Goal: Task Accomplishment & Management: Use online tool/utility

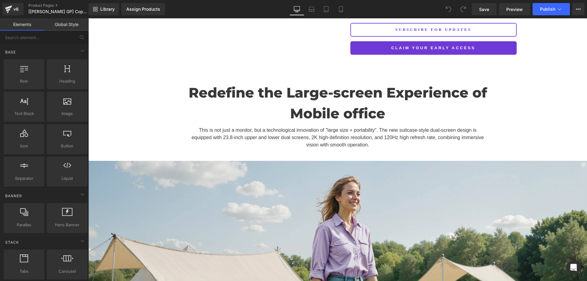
scroll to position [153, 0]
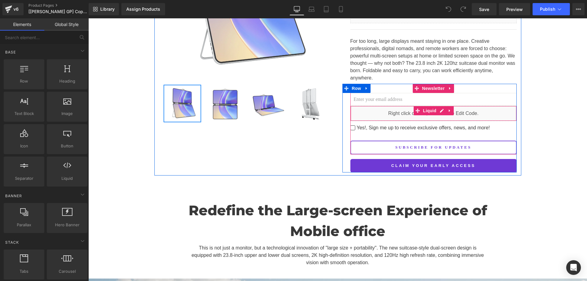
drag, startPoint x: 395, startPoint y: 123, endPoint x: 407, endPoint y: 120, distance: 12.7
click at [88, 18] on div at bounding box center [88, 18] width 0 height 0
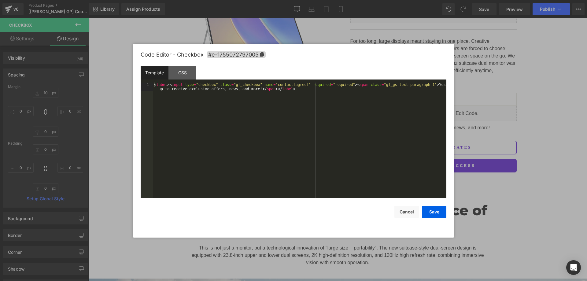
click at [424, 0] on div "You are previewing how the will restyle your page. You can not edit Elements in…" at bounding box center [293, 0] width 587 height 0
drag, startPoint x: 181, startPoint y: 74, endPoint x: 185, endPoint y: 81, distance: 8.7
click at [181, 74] on div "CSS" at bounding box center [182, 73] width 28 height 14
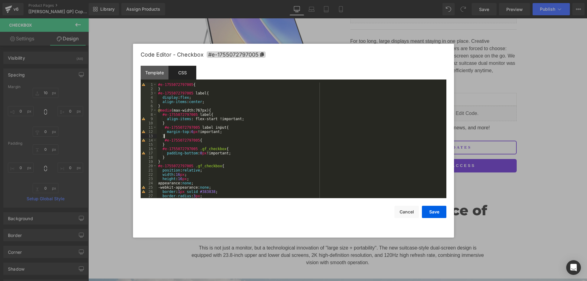
click at [172, 136] on div "#e-1755072797005 { } #e-1755072797005 label { display : flex ; align-items : ce…" at bounding box center [300, 145] width 287 height 124
click at [224, 131] on div "#e-1755072797005 { } #e-1755072797005 label { display : flex ; align-items : ce…" at bounding box center [300, 145] width 287 height 124
click at [224, 136] on div "#e-1755072797005 { } #e-1755072797005 label { display : flex ; align-items : ce…" at bounding box center [300, 145] width 287 height 124
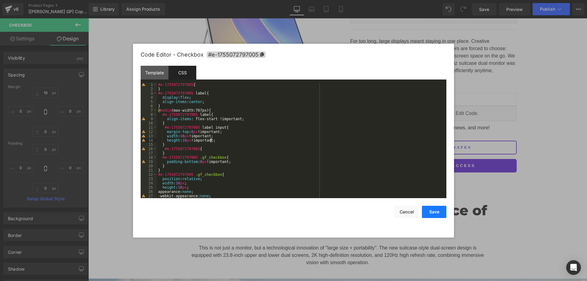
click at [432, 209] on button "Save" at bounding box center [434, 212] width 24 height 12
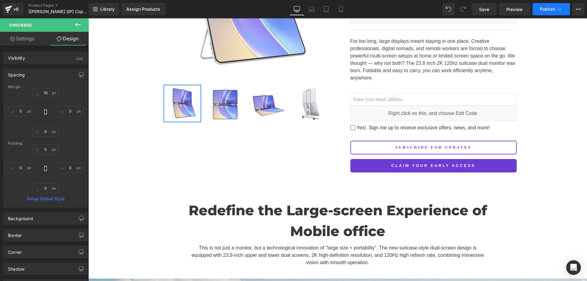
click at [542, 6] on button "Publish" at bounding box center [551, 9] width 37 height 12
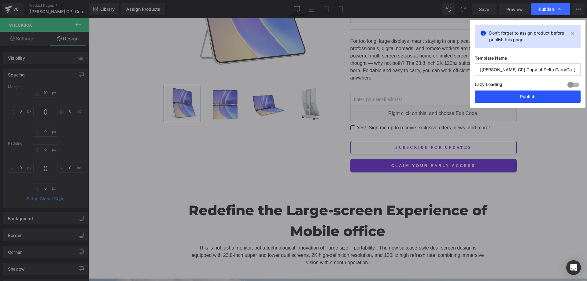
drag, startPoint x: 502, startPoint y: 98, endPoint x: 489, endPoint y: 102, distance: 13.7
click at [502, 98] on button "Publish" at bounding box center [528, 96] width 106 height 12
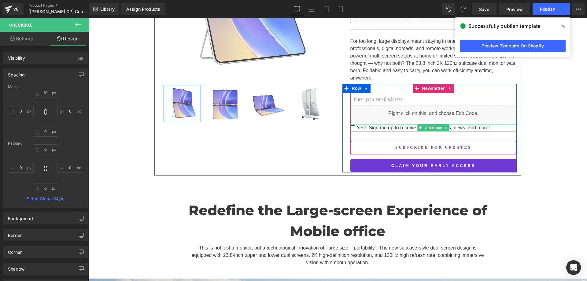
drag, startPoint x: 371, startPoint y: 119, endPoint x: 375, endPoint y: 121, distance: 4.5
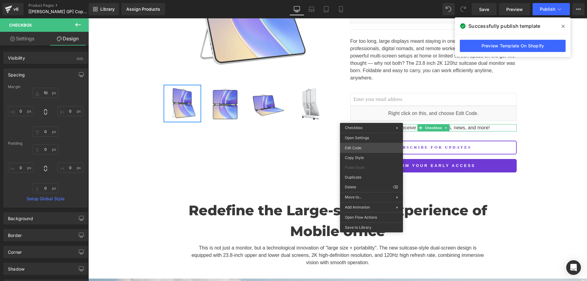
click at [366, 0] on div "You are previewing how the will restyle your page. You can not edit Elements in…" at bounding box center [293, 0] width 587 height 0
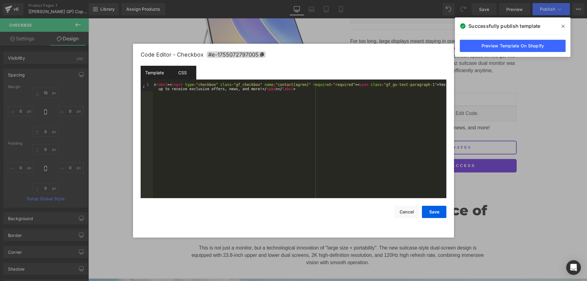
click at [186, 71] on div "CSS" at bounding box center [182, 73] width 28 height 14
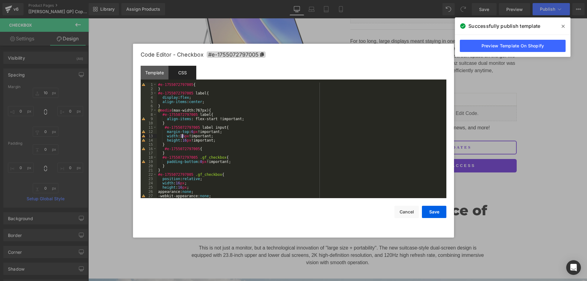
click at [181, 135] on div "#e-1755072797005 { } #e-1755072797005 label { display : flex ; align-items : ce…" at bounding box center [300, 145] width 287 height 124
click at [183, 139] on div "#e-1755072797005 { } #e-1755072797005 label { display : flex ; align-items : ce…" at bounding box center [300, 145] width 287 height 124
click at [431, 214] on button "Save" at bounding box center [434, 212] width 24 height 12
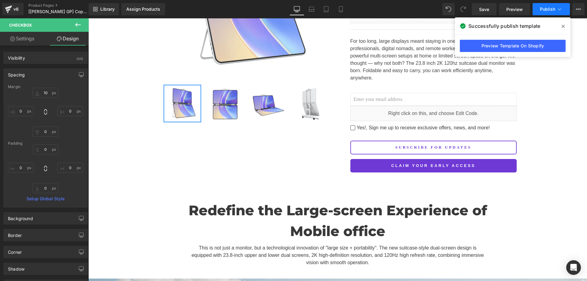
click at [548, 9] on span "Publish" at bounding box center [547, 9] width 15 height 5
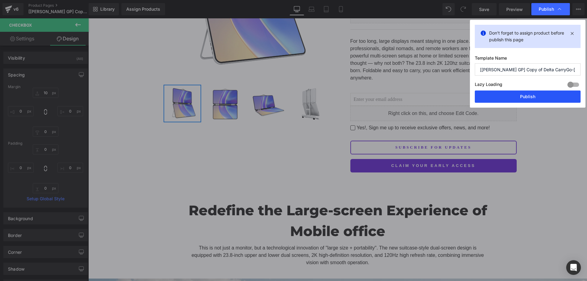
click at [493, 97] on button "Publish" at bounding box center [528, 96] width 106 height 12
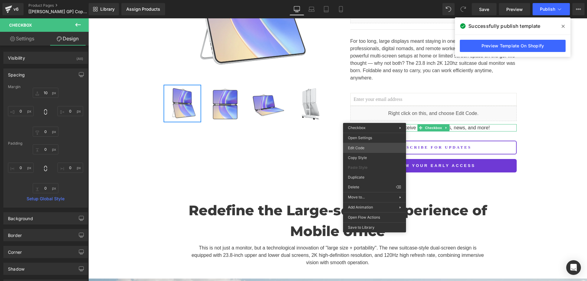
click at [375, 0] on div "You are previewing how the will restyle your page. You can not edit Elements in…" at bounding box center [293, 0] width 587 height 0
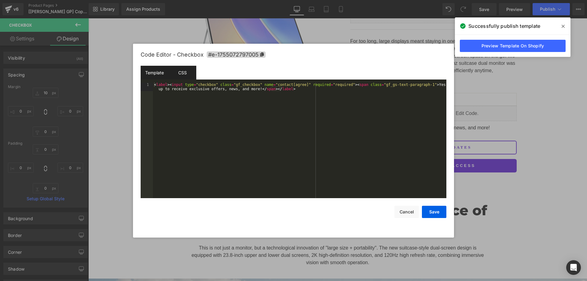
click at [178, 72] on div "CSS" at bounding box center [182, 73] width 28 height 14
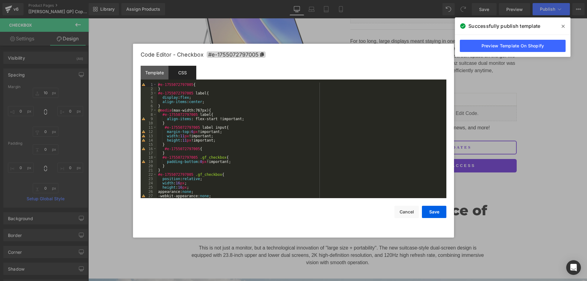
click at [168, 108] on div "#e-1755072797005 { } #e-1755072797005 label { display : flex ; align-items : ce…" at bounding box center [300, 145] width 287 height 124
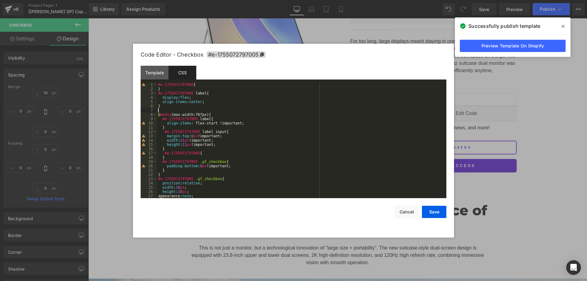
paste textarea
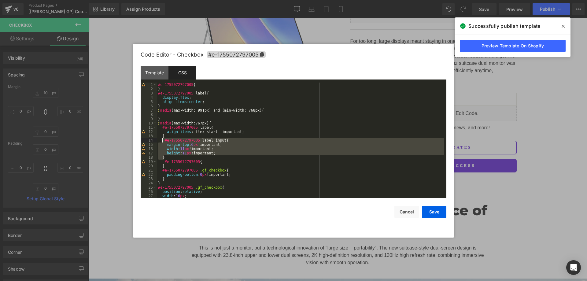
drag, startPoint x: 168, startPoint y: 158, endPoint x: 162, endPoint y: 140, distance: 18.8
click at [162, 140] on div "#e-1755072797005 { } #e-1755072797005 label { display : flex ; align-items : ce…" at bounding box center [300, 145] width 287 height 124
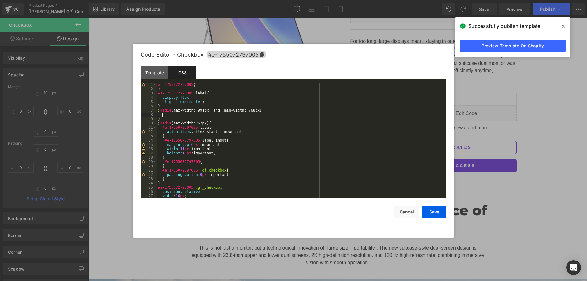
click at [163, 115] on div "#e-1755072797005 { } #e-1755072797005 label { display : flex ; align-items : ce…" at bounding box center [300, 145] width 287 height 124
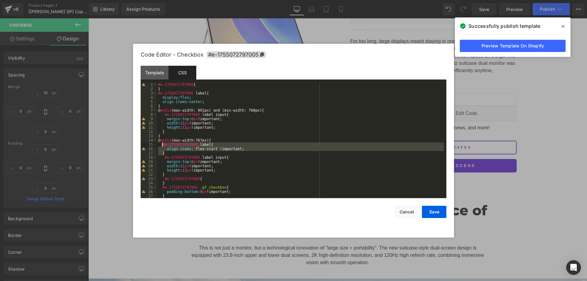
drag, startPoint x: 167, startPoint y: 153, endPoint x: 161, endPoint y: 146, distance: 8.9
click at [161, 146] on div "#e-1755072797005 { } #e-1755072797005 label { display : flex ; align-items : ce…" at bounding box center [300, 145] width 287 height 124
click at [266, 110] on div "#e-1755072797005 { } #e-1755072797005 label { display : flex ; align-items : ce…" at bounding box center [300, 145] width 287 height 124
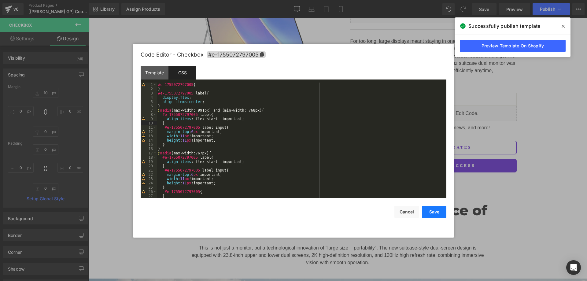
drag, startPoint x: 358, startPoint y: 174, endPoint x: 438, endPoint y: 206, distance: 86.2
click at [438, 206] on button "Save" at bounding box center [434, 212] width 24 height 12
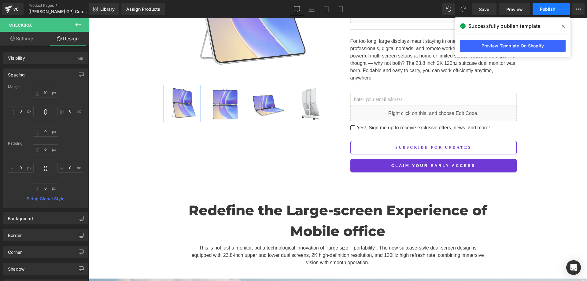
click at [553, 6] on button "Publish" at bounding box center [551, 9] width 37 height 12
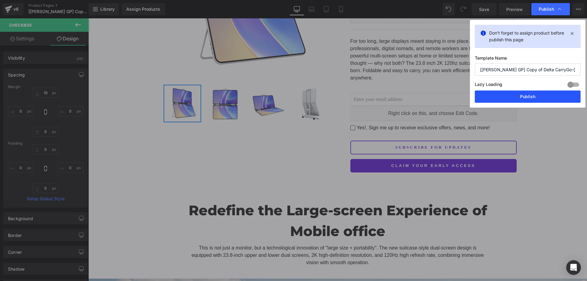
click at [527, 95] on button "Publish" at bounding box center [528, 96] width 106 height 12
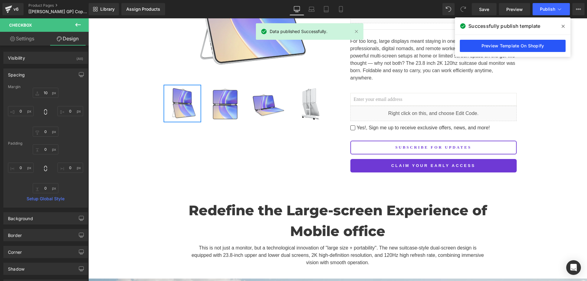
click at [493, 48] on link "Preview Template On Shopify" at bounding box center [513, 46] width 106 height 12
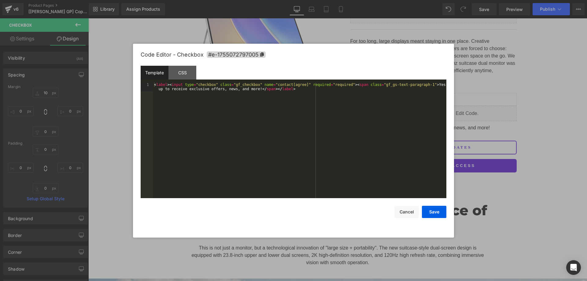
click at [399, 0] on div "You are previewing how the will restyle your page. You can not edit Elements in…" at bounding box center [293, 0] width 587 height 0
click at [185, 68] on div "CSS" at bounding box center [182, 73] width 28 height 14
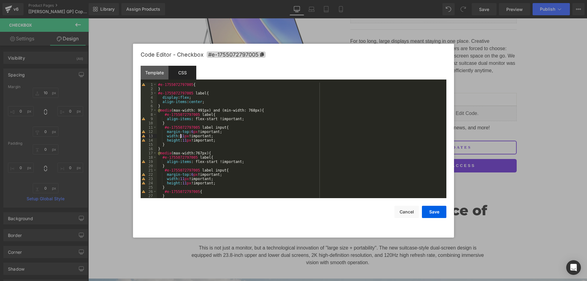
click at [181, 137] on div "#e-1755072797005 { } #e-1755072797005 label { display : flex ; align-items : ce…" at bounding box center [300, 145] width 287 height 124
click at [183, 141] on div "#e-1755072797005 { } #e-1755072797005 label { display : flex ; align-items : ce…" at bounding box center [300, 145] width 287 height 124
click at [171, 134] on div "#e-1755072797005 { } #e-1755072797005 label { display : flex ; align-items : ce…" at bounding box center [300, 145] width 287 height 124
click at [173, 131] on div "#e-1755072797005 { } #e-1755072797005 label { display : flex ; align-items : ce…" at bounding box center [300, 145] width 287 height 124
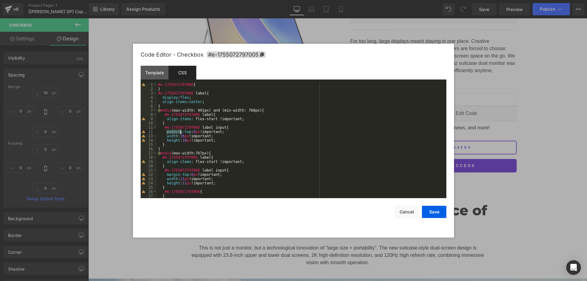
click at [173, 131] on div "#e-1755072797005 { } #e-1755072797005 label { display : flex ; align-items : ce…" at bounding box center [300, 145] width 287 height 124
click at [175, 173] on div "#e-1755072797005 { } #e-1755072797005 label { display : flex ; align-items : ce…" at bounding box center [300, 145] width 287 height 124
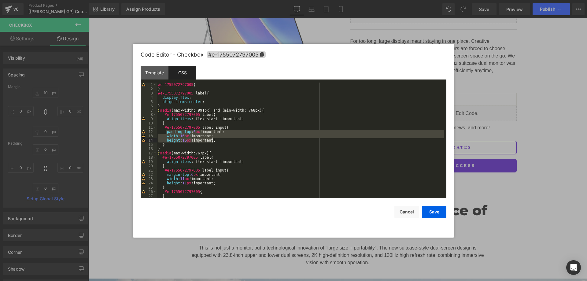
drag, startPoint x: 165, startPoint y: 131, endPoint x: 218, endPoint y: 140, distance: 53.5
click at [218, 140] on div "#e-1755072797005 { } #e-1755072797005 label { display : flex ; align-items : ce…" at bounding box center [300, 145] width 287 height 124
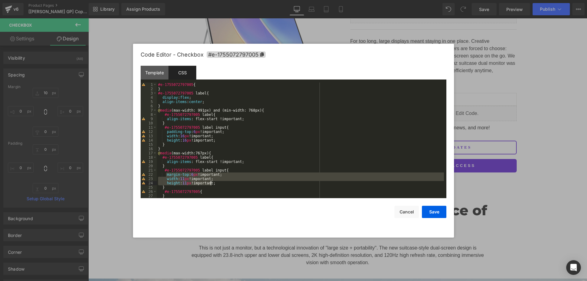
drag, startPoint x: 165, startPoint y: 176, endPoint x: 212, endPoint y: 183, distance: 47.0
click at [212, 183] on div "#e-1755072797005 { } #e-1755072797005 label { display : flex ; align-items : ce…" at bounding box center [300, 145] width 287 height 124
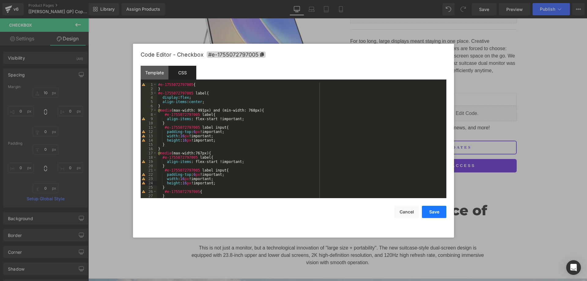
click at [435, 213] on button "Save" at bounding box center [434, 212] width 24 height 12
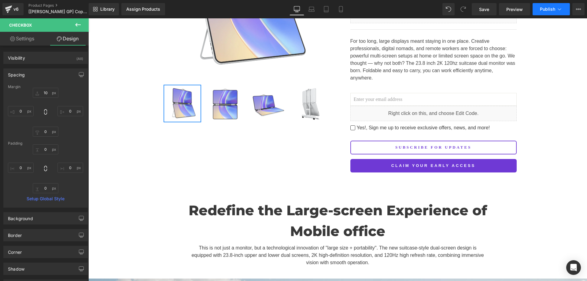
click at [546, 10] on span "Publish" at bounding box center [547, 9] width 15 height 5
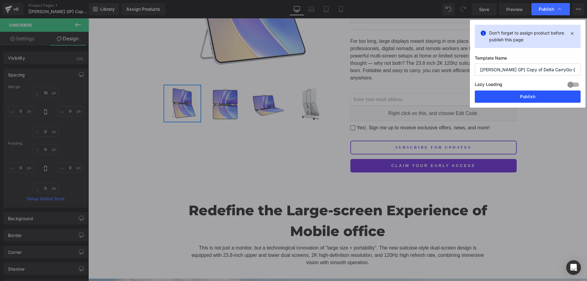
click at [494, 96] on button "Publish" at bounding box center [528, 96] width 106 height 12
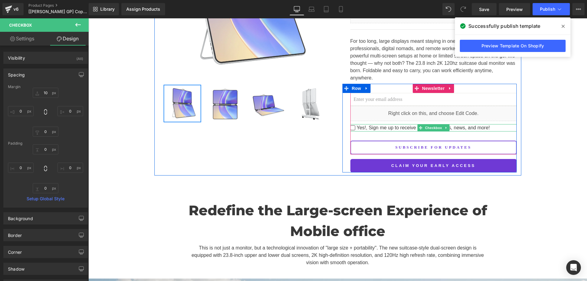
click at [390, 124] on span "Yes!, Sign me up to receive exclusive offers, news, and more!" at bounding box center [422, 127] width 135 height 7
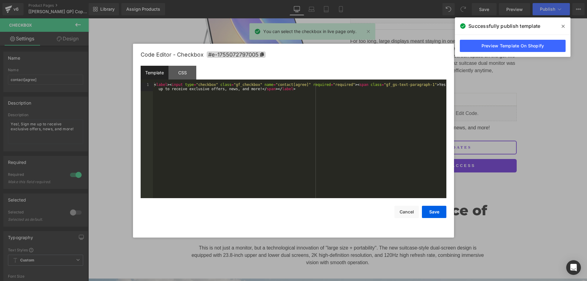
click at [379, 0] on div "You are previewing how the will restyle your page. You can not edit Elements in…" at bounding box center [293, 0] width 587 height 0
click at [176, 68] on div "CSS" at bounding box center [182, 73] width 28 height 14
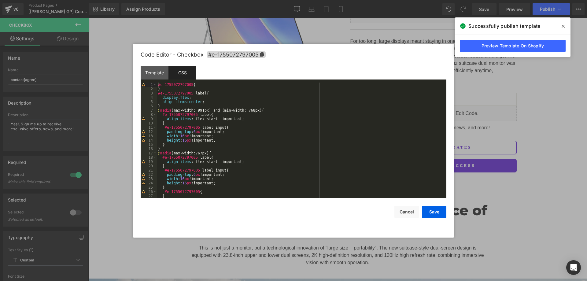
click at [167, 135] on div "#e-1755072797005 { } #e-1755072797005 label { display : flex ; align-items : ce…" at bounding box center [300, 145] width 287 height 124
click at [166, 180] on div "#e-1755072797005 { } #e-1755072797005 label { display : flex ; align-items : ce…" at bounding box center [300, 145] width 287 height 124
click at [175, 132] on div "#e-1755072797005 { } #e-1755072797005 label { display : flex ; align-items : ce…" at bounding box center [300, 145] width 287 height 124
click at [171, 131] on div "#e-1755072797005 { } #e-1755072797005 label { display : flex ; align-items : ce…" at bounding box center [300, 145] width 287 height 124
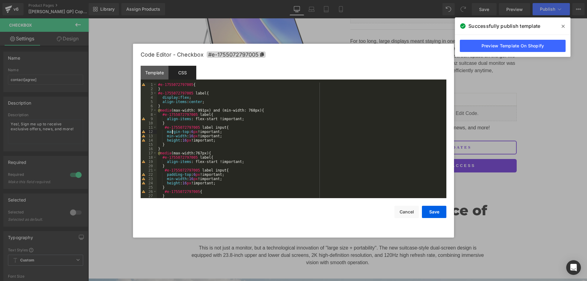
click at [171, 131] on div "#e-1755072797005 { } #e-1755072797005 label { display : flex ; align-items : ce…" at bounding box center [300, 145] width 287 height 124
click at [173, 173] on div "#e-1755072797005 { } #e-1755072797005 label { display : flex ; align-items : ce…" at bounding box center [300, 145] width 287 height 124
click at [436, 212] on button "Save" at bounding box center [434, 212] width 24 height 12
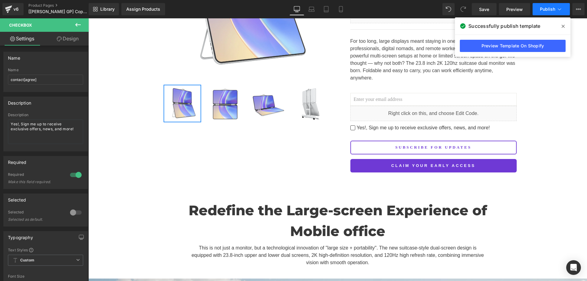
click at [547, 13] on button "Publish" at bounding box center [551, 9] width 37 height 12
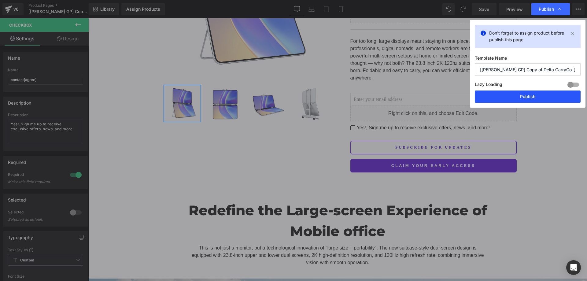
drag, startPoint x: 522, startPoint y: 97, endPoint x: 493, endPoint y: 49, distance: 55.8
click at [522, 97] on button "Publish" at bounding box center [528, 96] width 106 height 12
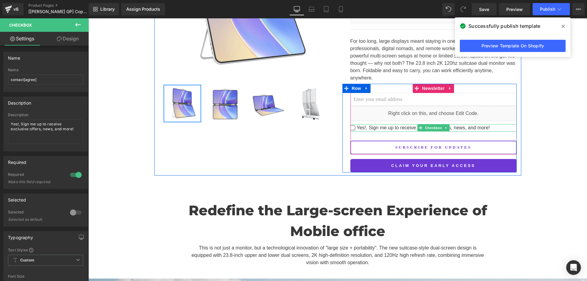
click at [419, 126] on icon at bounding box center [420, 127] width 3 height 3
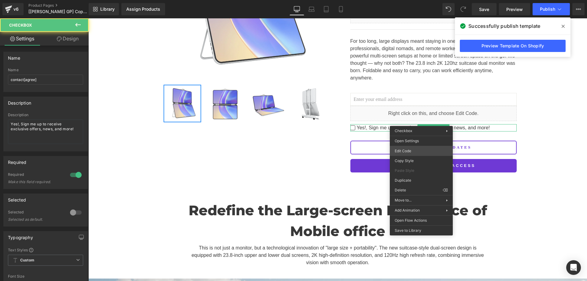
click at [419, 0] on div "Checkbox You are previewing how the will restyle your page. You can not edit El…" at bounding box center [293, 0] width 587 height 0
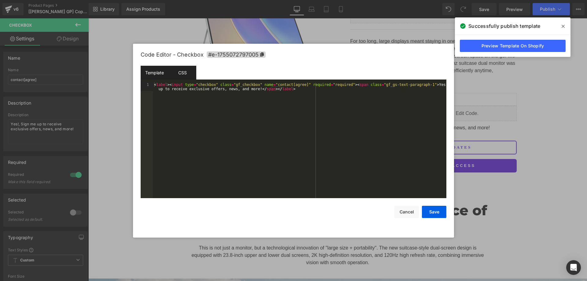
click at [185, 72] on div "CSS" at bounding box center [182, 73] width 28 height 14
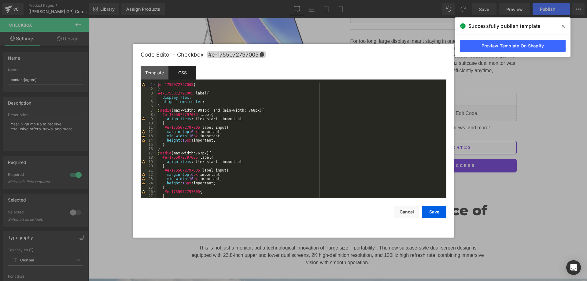
click at [564, 24] on icon at bounding box center [563, 26] width 3 height 5
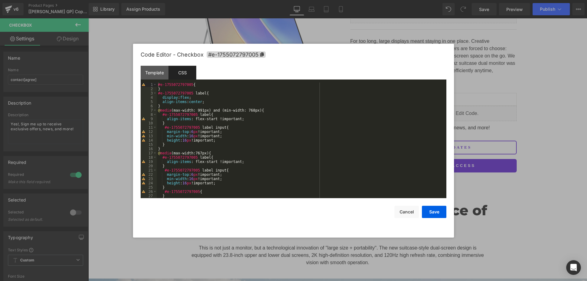
scroll to position [0, 0]
